Goal: Task Accomplishment & Management: Use online tool/utility

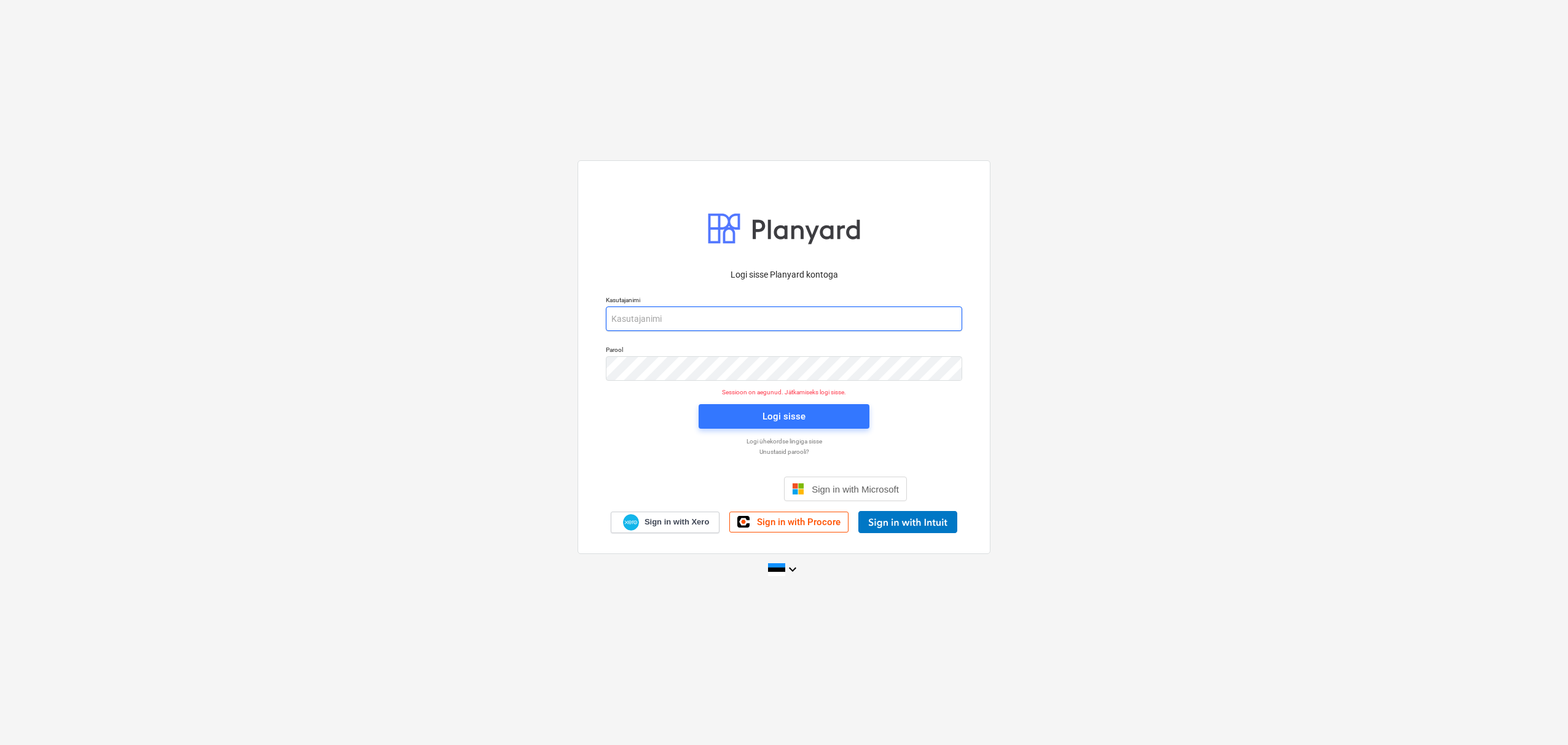
click at [643, 318] on input "email" at bounding box center [784, 318] width 356 height 25
type input "[EMAIL_ADDRESS][DOMAIN_NAME]"
click at [804, 417] on div "Logi sisse" at bounding box center [784, 417] width 43 height 16
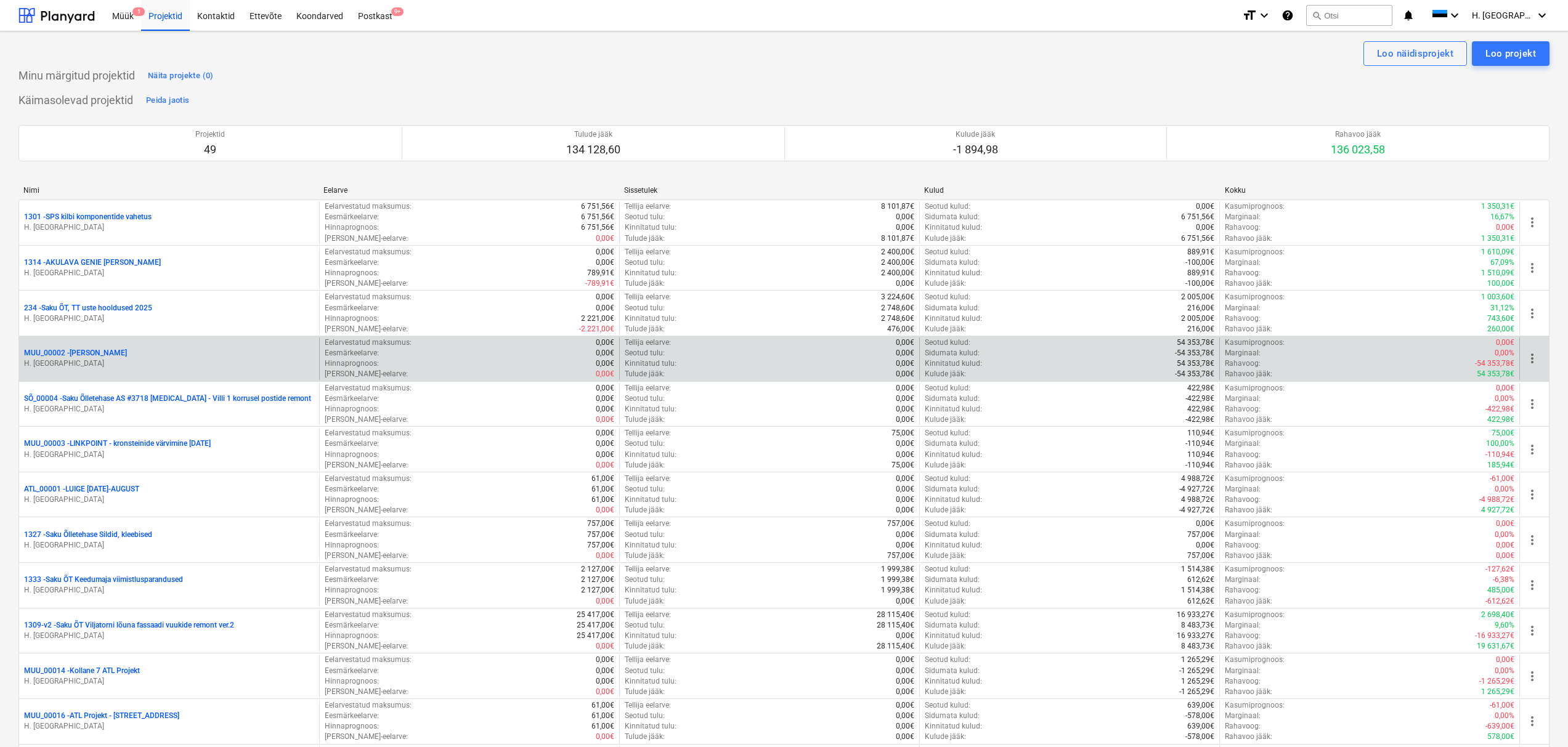
scroll to position [1068, 0]
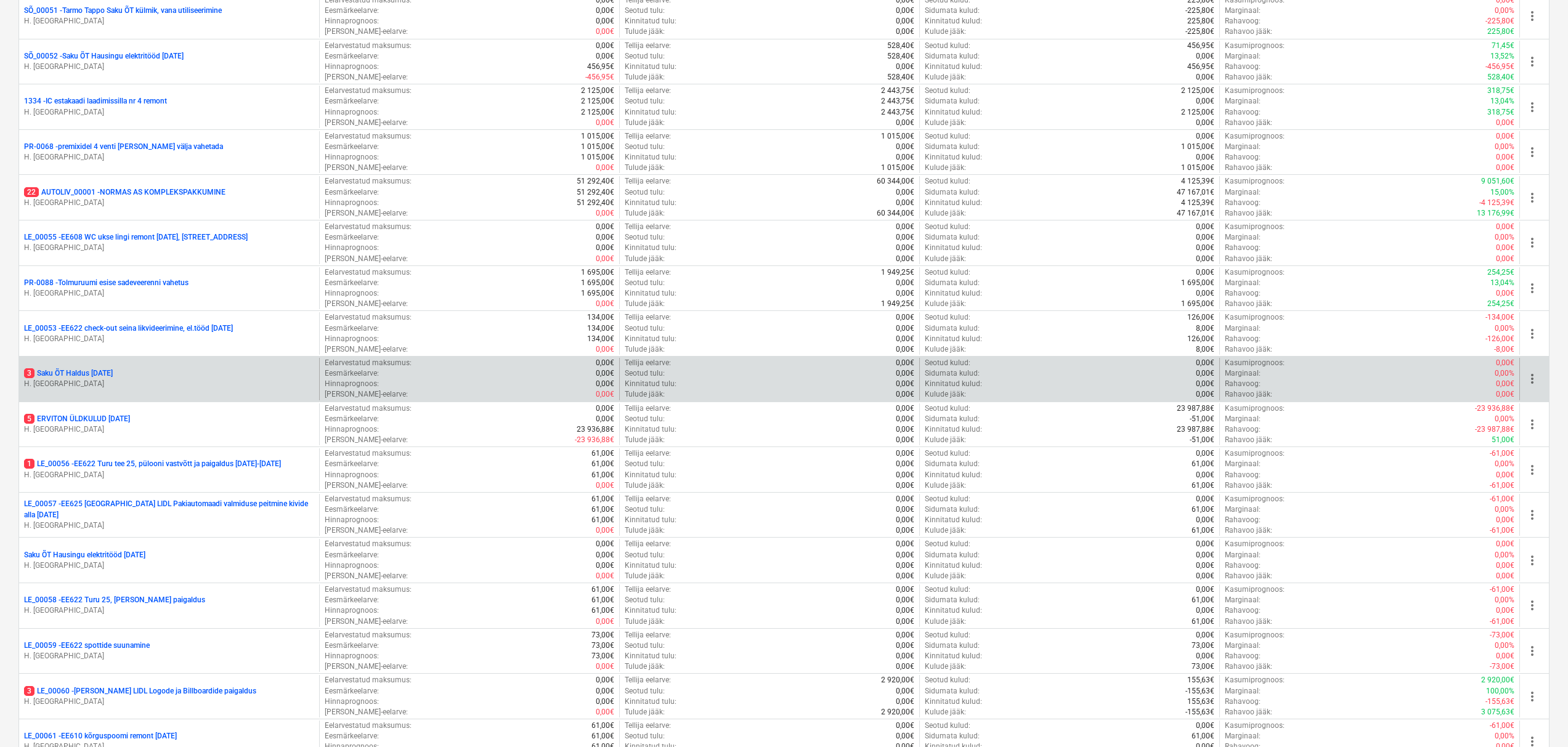
click at [84, 374] on p "3 Saku ÕT Haldus [DATE]" at bounding box center [68, 374] width 89 height 11
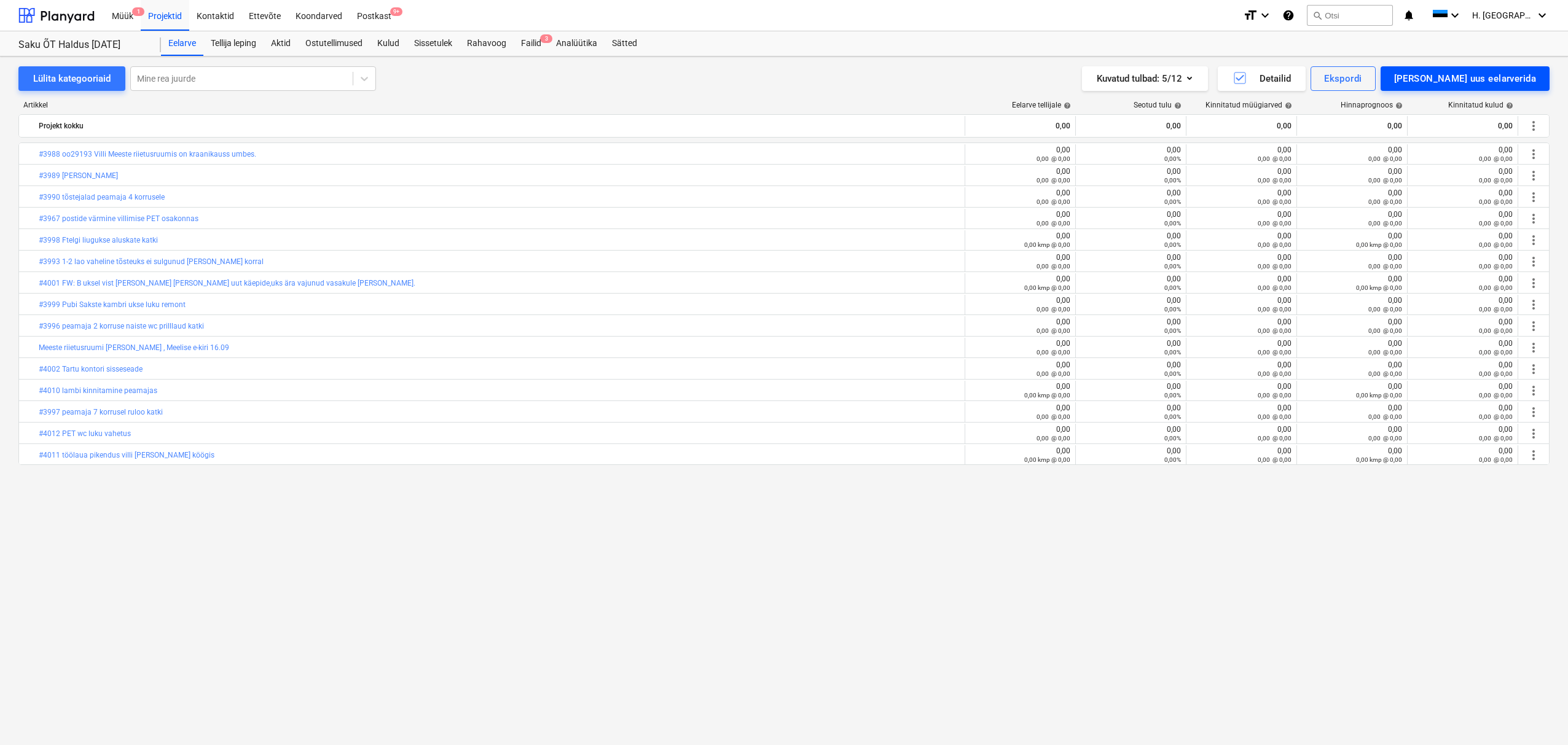
click at [1457, 80] on div "[PERSON_NAME] uus eelarverida" at bounding box center [1465, 78] width 142 height 16
click at [1467, 137] on div "[PERSON_NAME]" at bounding box center [1473, 131] width 153 height 21
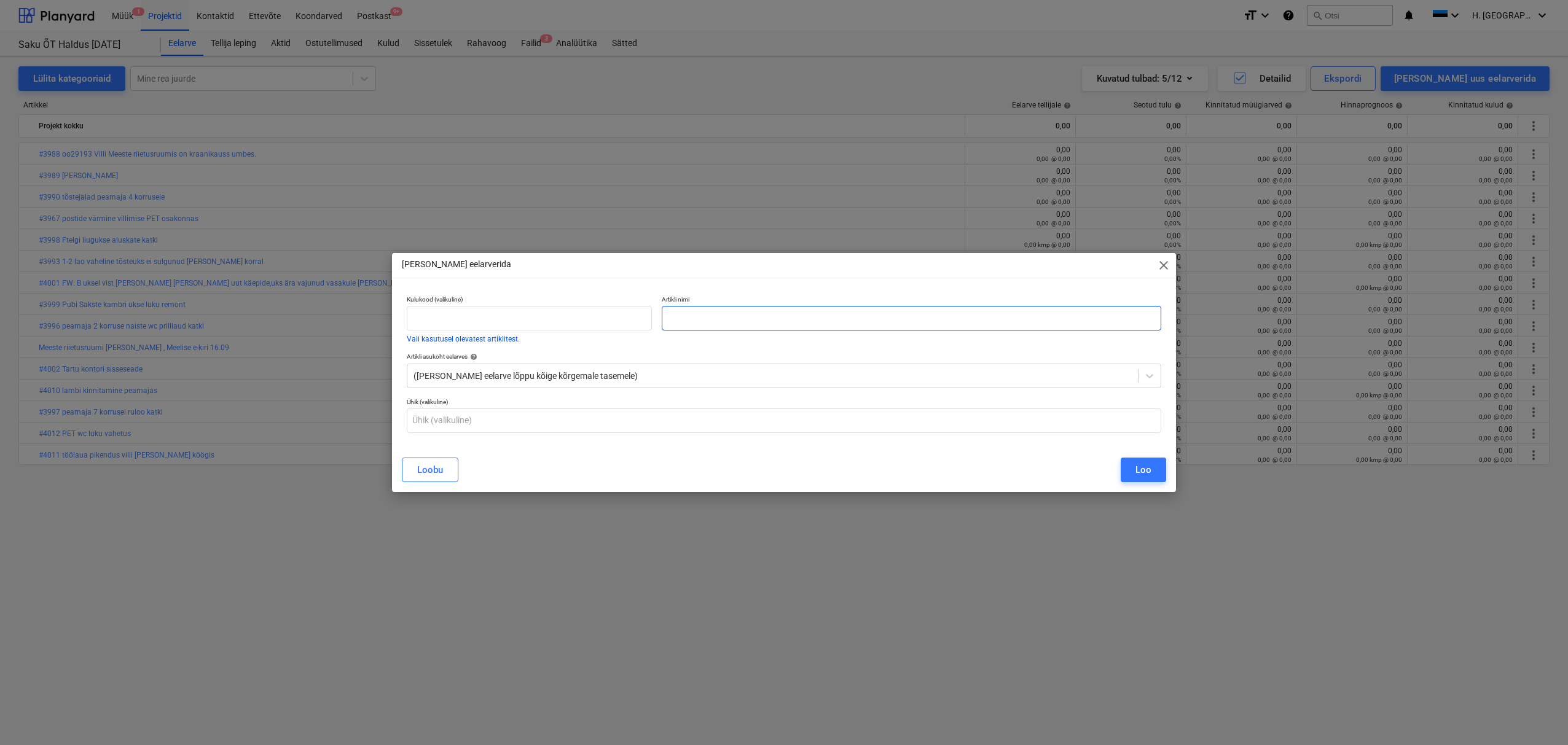
click at [907, 313] on input "text" at bounding box center [911, 318] width 500 height 25
paste input "#4011 töölaua pikendus villi [PERSON_NAME] köögis"
type input "#4011 töölaua pikendus villi [PERSON_NAME] köögis"
click at [1136, 469] on div "Loo" at bounding box center [1143, 470] width 16 height 16
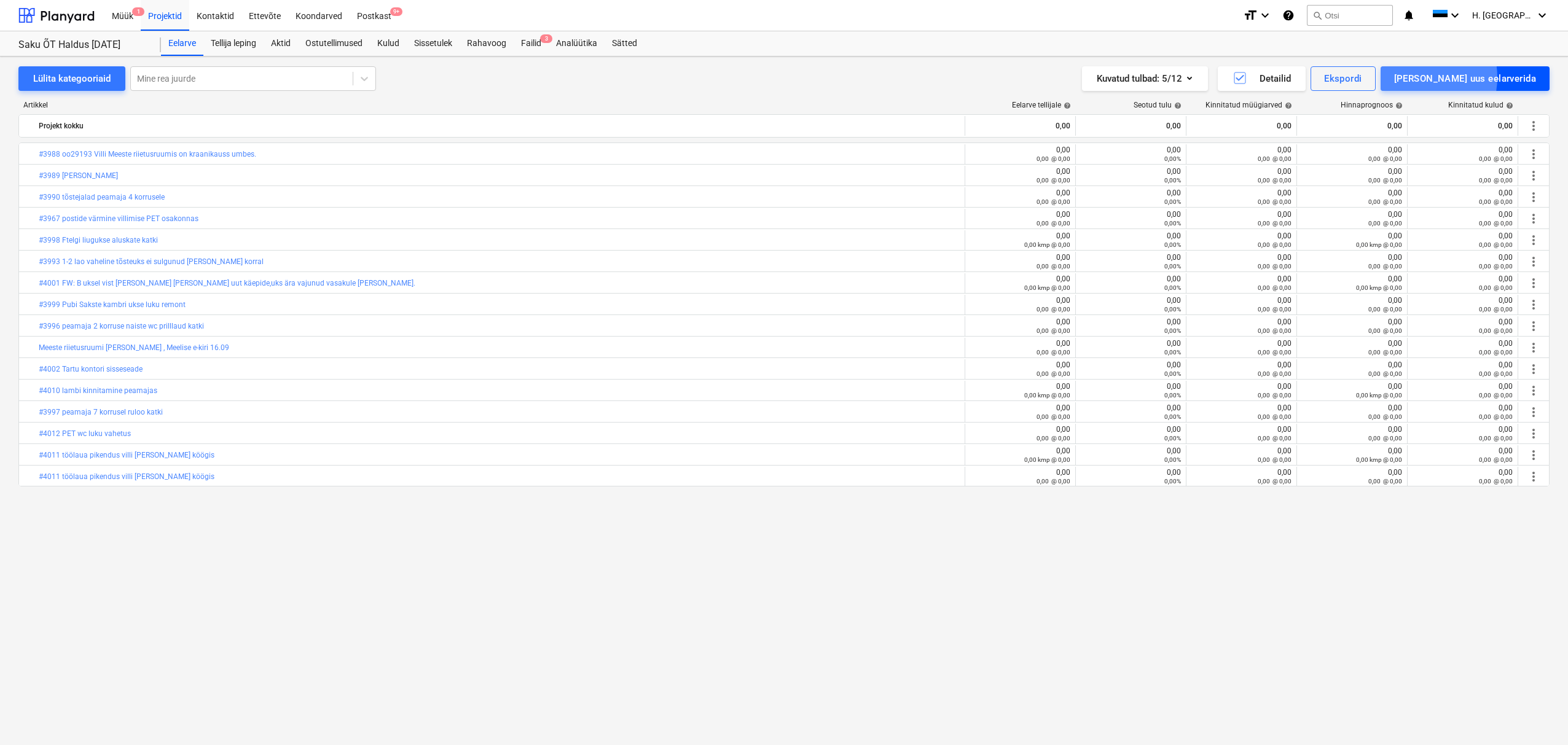
click at [1467, 78] on div "[PERSON_NAME] uus eelarverida" at bounding box center [1465, 78] width 142 height 16
click at [1471, 133] on div "[PERSON_NAME]" at bounding box center [1473, 131] width 153 height 21
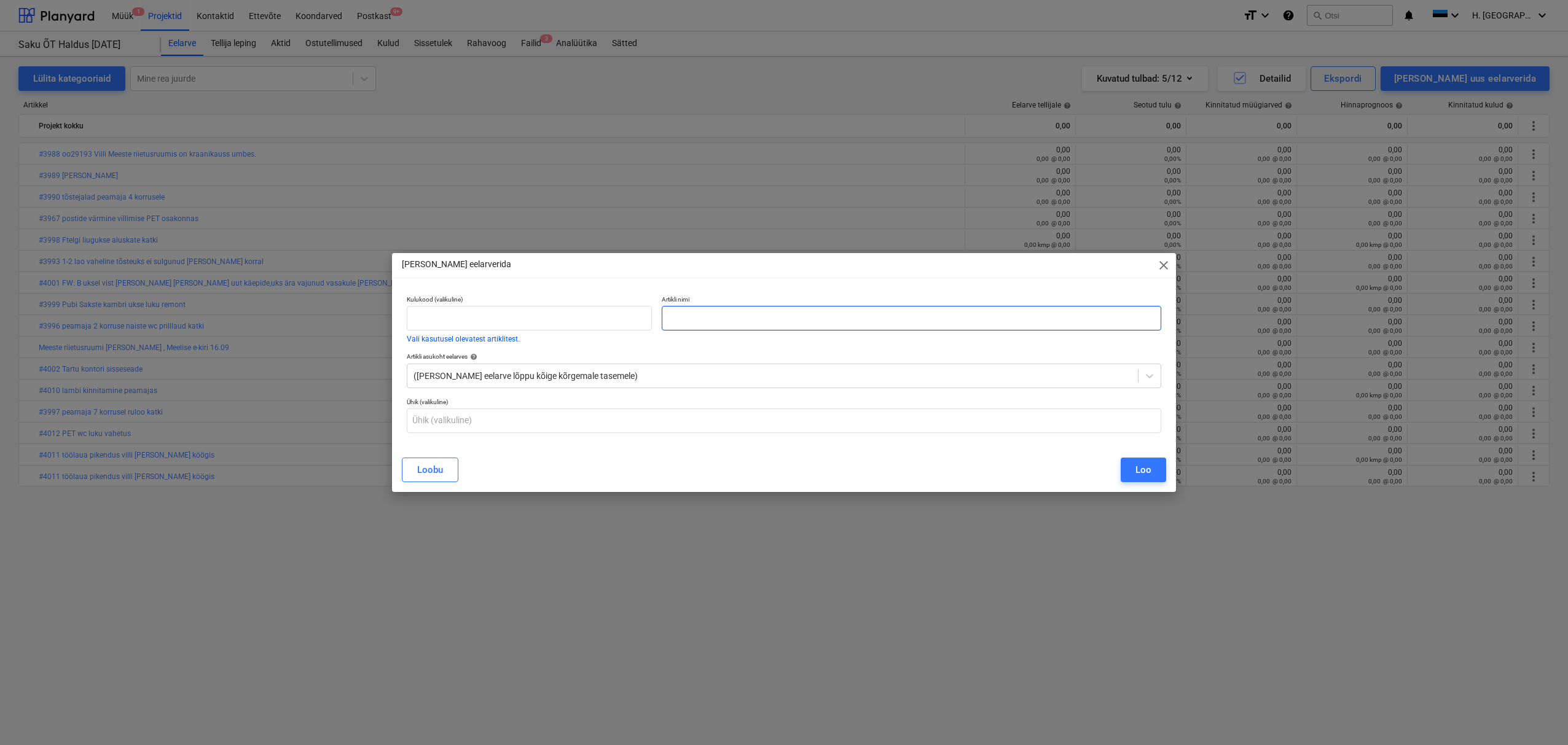
click at [924, 318] on input "text" at bounding box center [911, 318] width 500 height 25
paste input "#4005 palun parandada peamaja siseuste liistud"
type input "#4005 palun parandada peamaja siseuste liistud"
click at [1143, 471] on div "Loo" at bounding box center [1143, 470] width 16 height 16
